Goal: Transaction & Acquisition: Purchase product/service

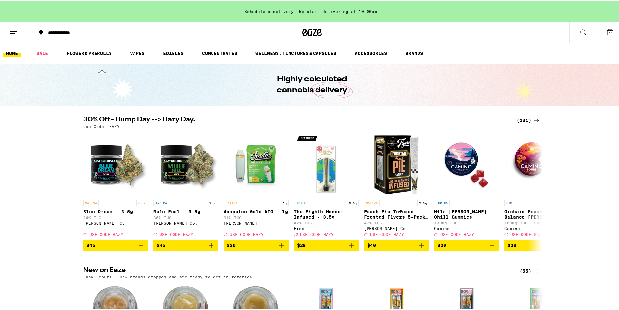
click at [519, 118] on div "(131)" at bounding box center [528, 119] width 24 height 8
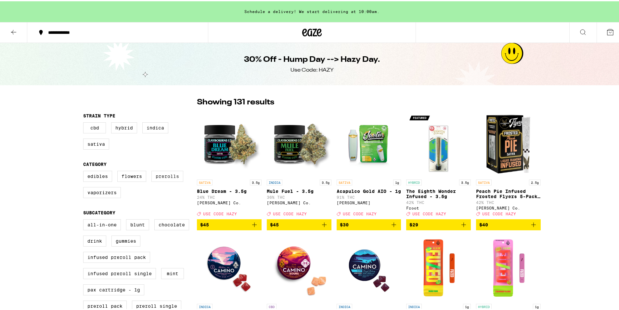
click at [160, 180] on label "Prerolls" at bounding box center [167, 174] width 32 height 11
click at [85, 171] on input "Prerolls" at bounding box center [84, 170] width 0 height 0
checkbox input "true"
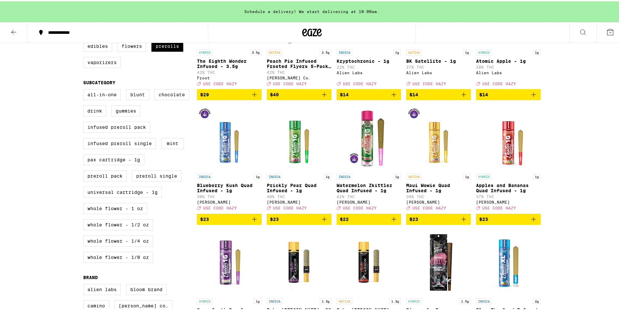
scroll to position [32, 0]
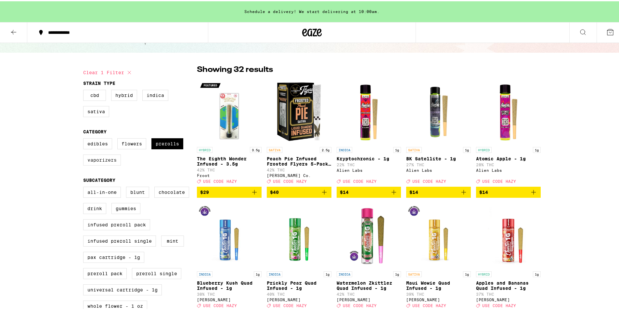
click at [95, 163] on label "Vaporizers" at bounding box center [102, 158] width 38 height 11
click at [85, 138] on input "Vaporizers" at bounding box center [84, 138] width 0 height 0
checkbox input "true"
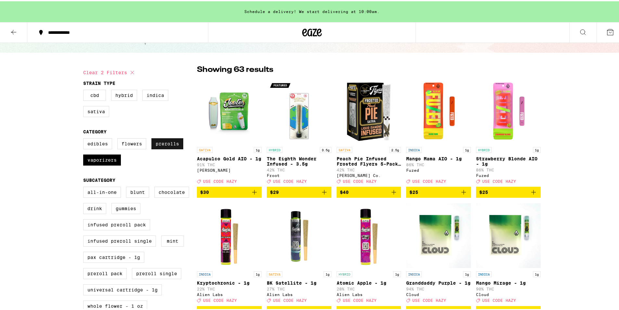
click at [160, 147] on label "Prerolls" at bounding box center [167, 142] width 32 height 11
click at [85, 138] on input "Prerolls" at bounding box center [84, 138] width 0 height 0
checkbox input "false"
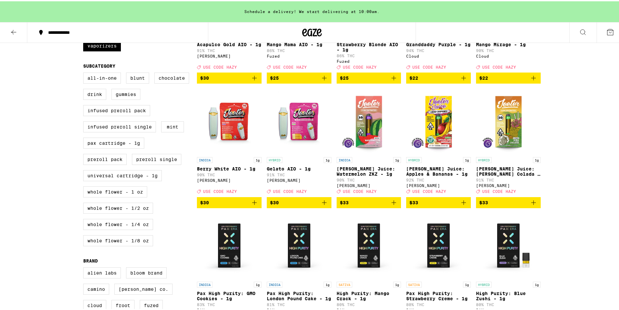
scroll to position [162, 0]
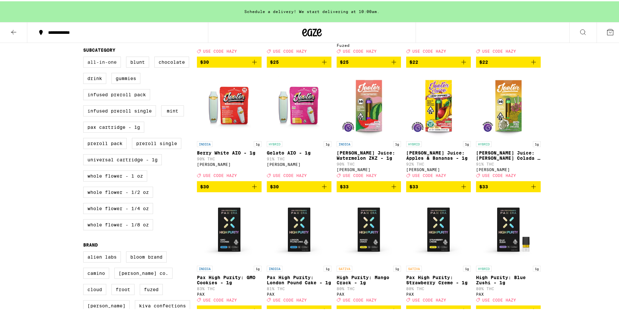
click at [99, 66] on label "All-In-One" at bounding box center [102, 60] width 38 height 11
click at [85, 57] on input "All-In-One" at bounding box center [84, 56] width 0 height 0
checkbox input "true"
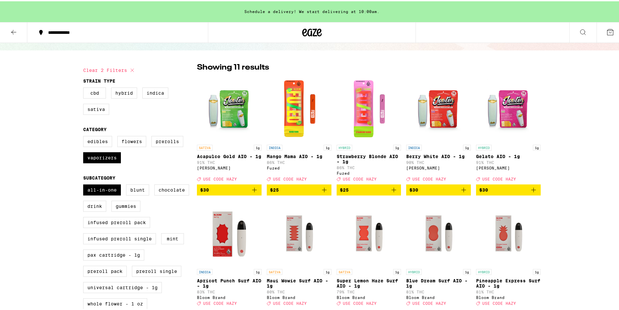
scroll to position [97, 0]
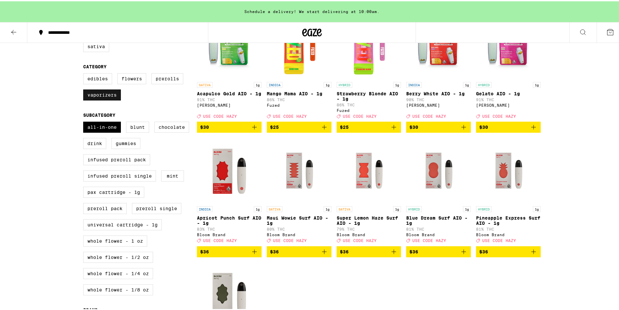
click at [94, 97] on label "Vaporizers" at bounding box center [102, 93] width 38 height 11
click at [85, 73] on input "Vaporizers" at bounding box center [84, 73] width 0 height 0
checkbox input "false"
click at [90, 131] on label "All-In-One" at bounding box center [102, 125] width 38 height 11
click at [85, 121] on input "All-In-One" at bounding box center [84, 121] width 0 height 0
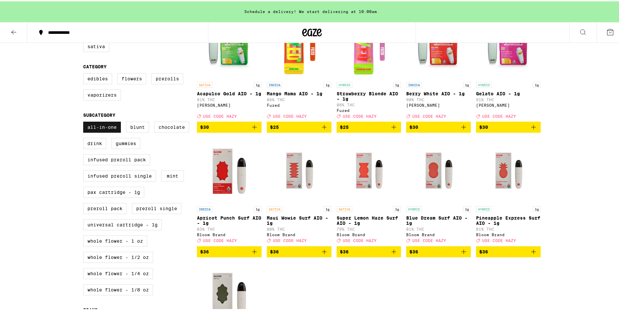
checkbox input "false"
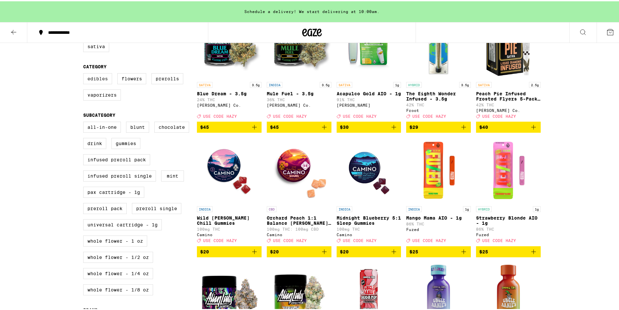
click at [87, 81] on label "Edibles" at bounding box center [97, 77] width 29 height 11
click at [85, 73] on input "Edibles" at bounding box center [84, 73] width 0 height 0
checkbox input "true"
